Goal: Task Accomplishment & Management: Use online tool/utility

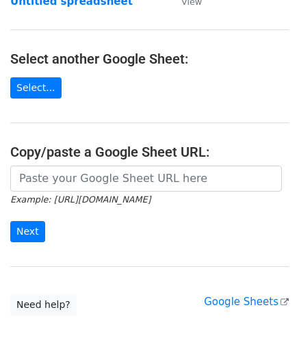
scroll to position [137, 0]
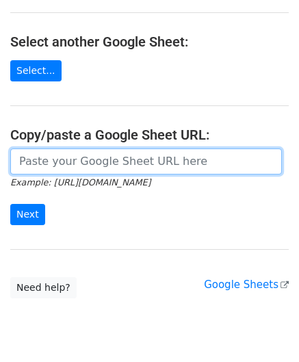
click at [55, 158] on input "url" at bounding box center [146, 162] width 272 height 26
paste input "[URL][DOMAIN_NAME]"
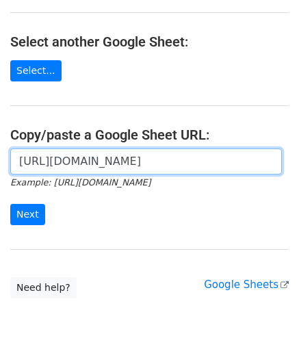
scroll to position [0, 287]
type input "[URL][DOMAIN_NAME]"
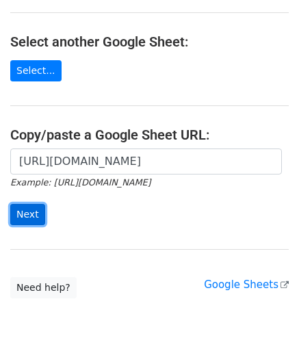
click at [24, 207] on input "Next" at bounding box center [27, 214] width 35 height 21
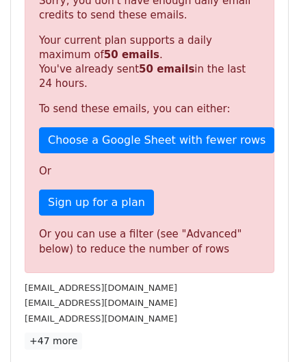
scroll to position [462, 0]
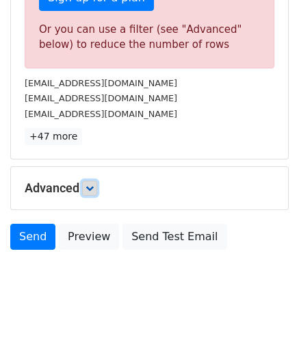
click at [93, 186] on icon at bounding box center [90, 188] width 8 height 8
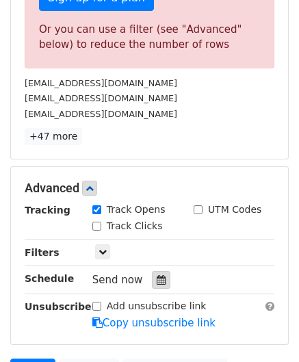
click at [153, 271] on div at bounding box center [161, 280] width 18 height 18
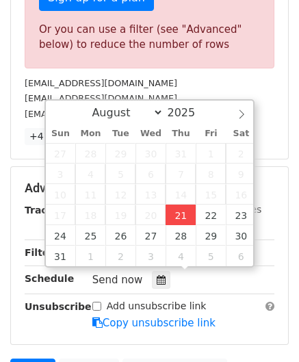
type input "2025-08-21 12:00"
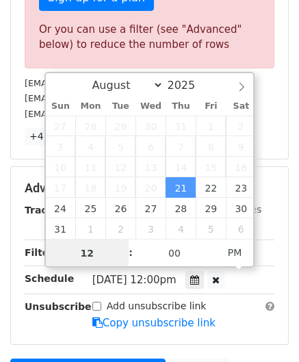
paste input "7"
type input "7"
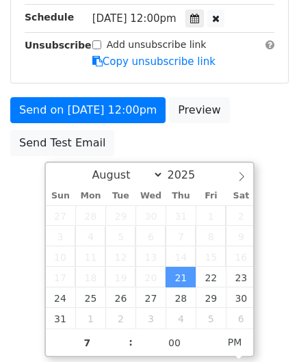
type input "2025-08-21 19:00"
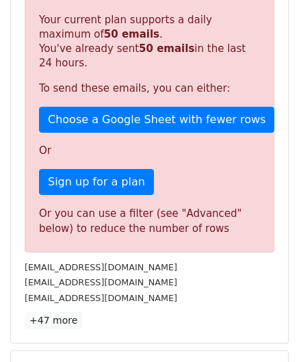
scroll to position [628, 0]
